Goal: Find specific page/section: Find specific page/section

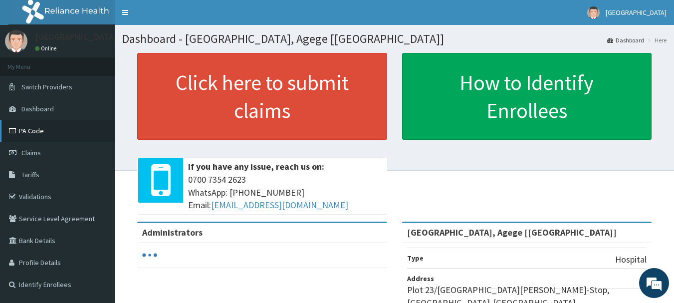
click at [35, 133] on link "PA Code" at bounding box center [57, 131] width 115 height 22
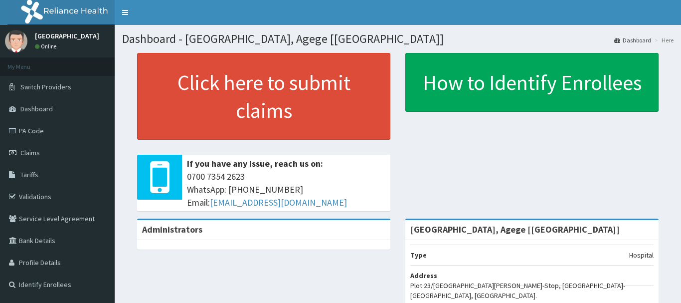
click at [20, 135] on link "PA Code" at bounding box center [57, 131] width 115 height 22
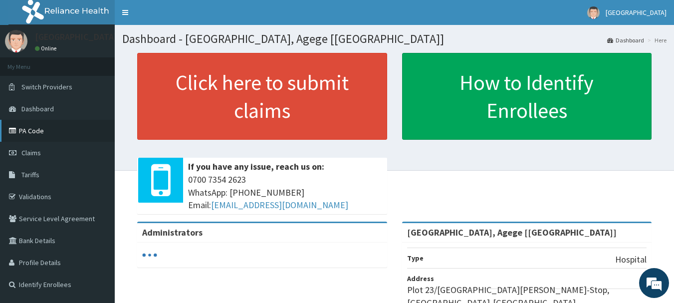
click at [51, 135] on link "PA Code" at bounding box center [57, 131] width 115 height 22
click at [32, 131] on link "PA Code" at bounding box center [57, 131] width 115 height 22
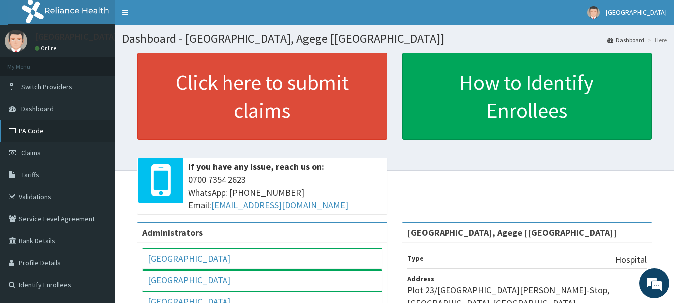
click at [38, 131] on link "PA Code" at bounding box center [57, 131] width 115 height 22
